Goal: Task Accomplishment & Management: Manage account settings

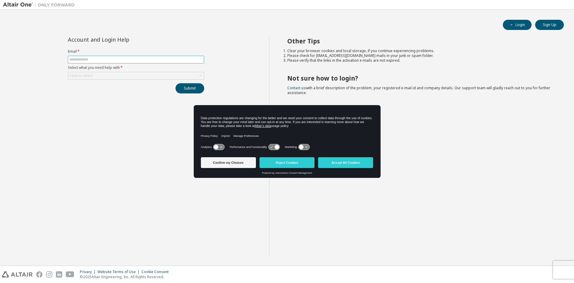
click at [95, 60] on input "text" at bounding box center [135, 59] width 133 height 5
type input "**********"
click at [98, 75] on div "Click to select" at bounding box center [136, 75] width 136 height 7
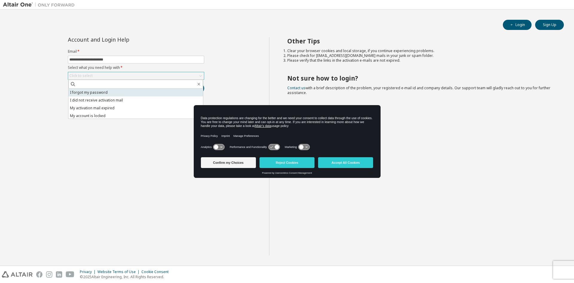
click at [95, 91] on li "I forgot my password" at bounding box center [135, 93] width 135 height 8
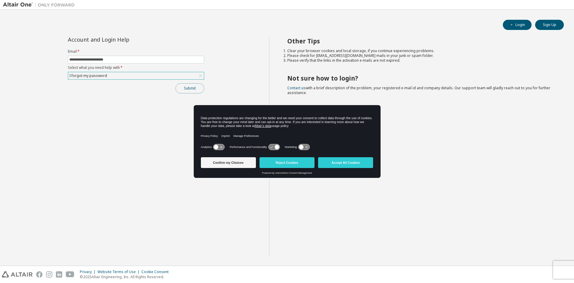
click at [179, 89] on button "Submit" at bounding box center [190, 88] width 29 height 10
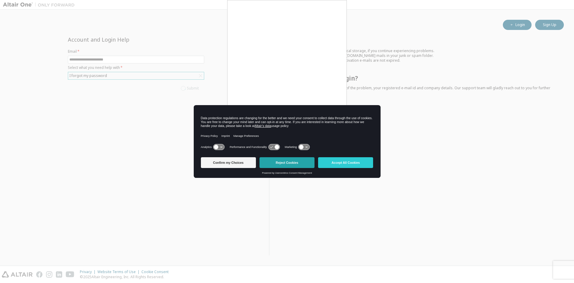
click at [293, 161] on button "Reject Cookies" at bounding box center [287, 162] width 55 height 11
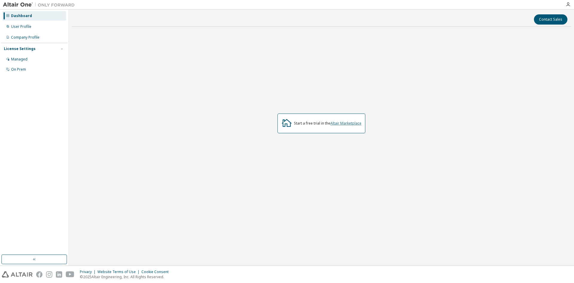
click at [341, 124] on link "Altair Marketplace" at bounding box center [345, 123] width 31 height 5
